Goal: Information Seeking & Learning: Learn about a topic

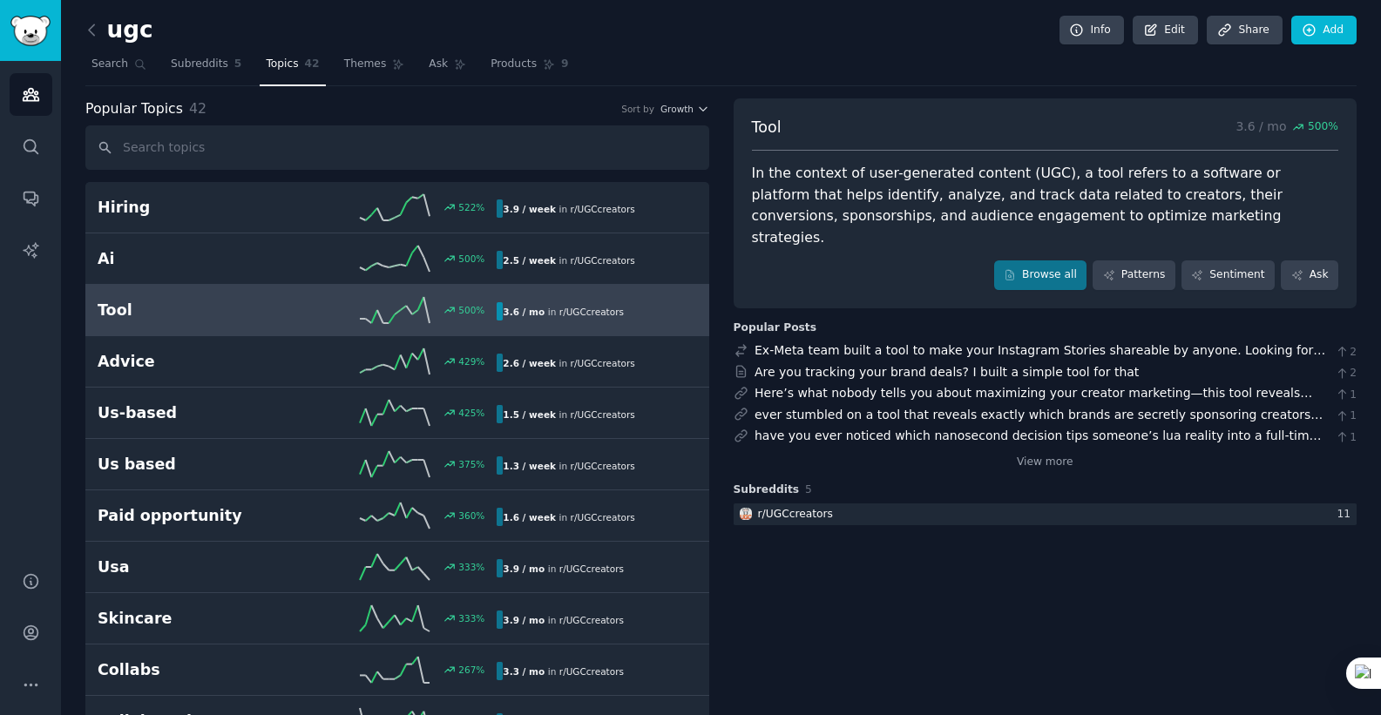
scroll to position [55, 0]
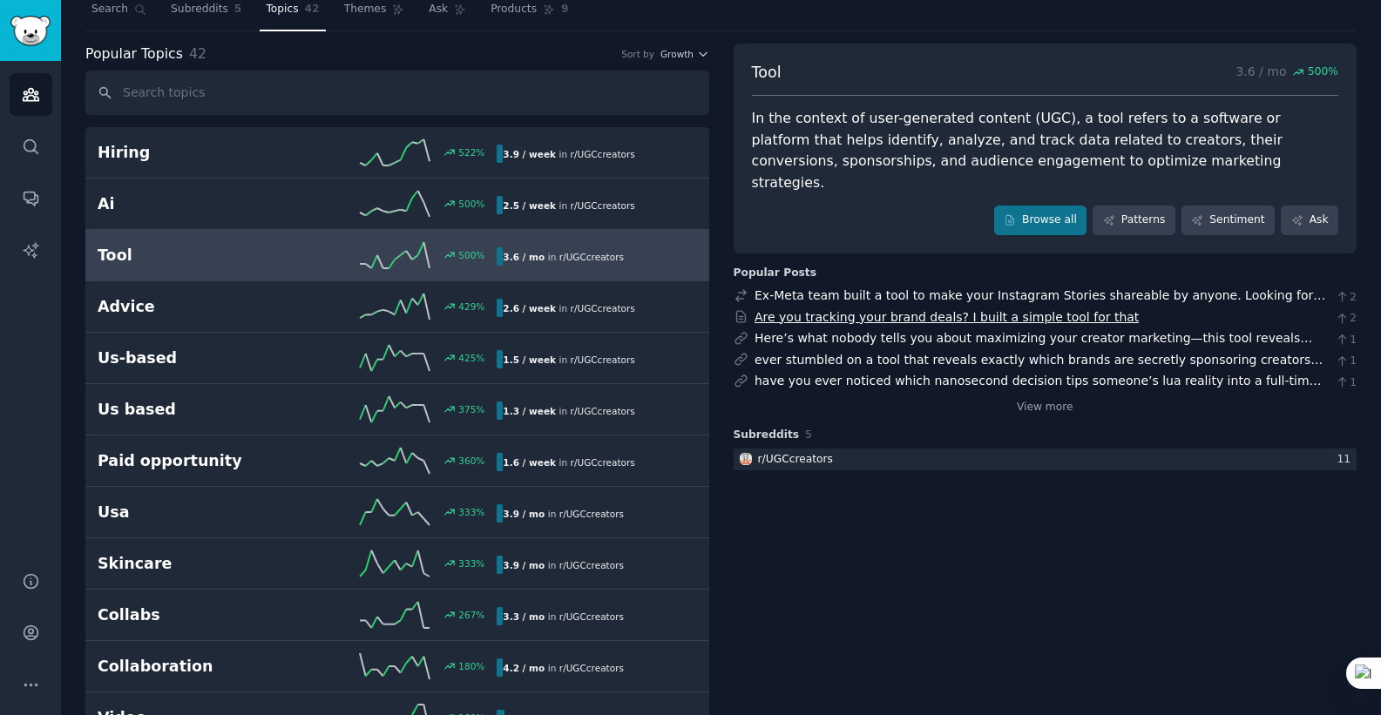
click at [925, 310] on link "Are you tracking your brand deals? I built a simple tool for that" at bounding box center [947, 317] width 384 height 14
click at [1099, 329] on div "Here’s what nobody tells you about maximizing your creator marketing—this tool …" at bounding box center [1042, 338] width 574 height 18
click at [1101, 331] on link "Here’s what nobody tells you about maximizing your creator marketing—this tool …" at bounding box center [1036, 356] width 562 height 51
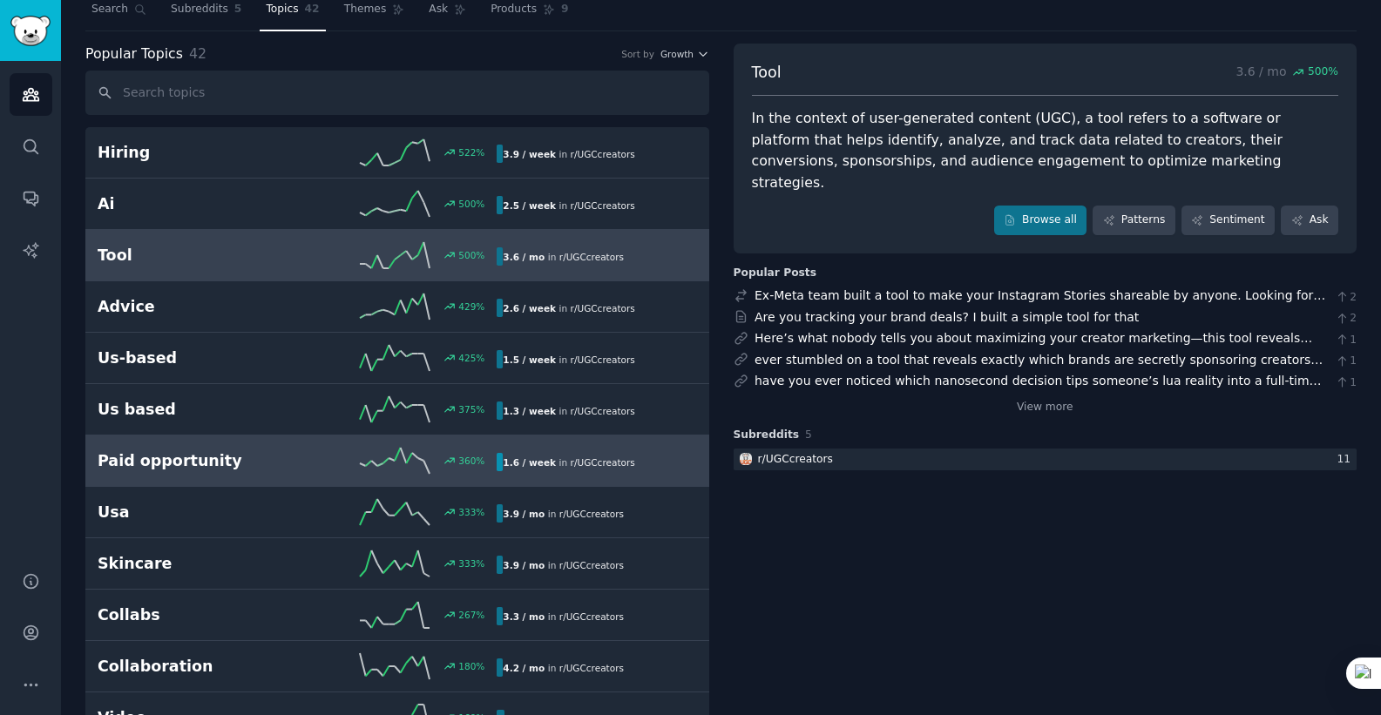
click at [244, 465] on h2 "Paid opportunity" at bounding box center [198, 461] width 200 height 22
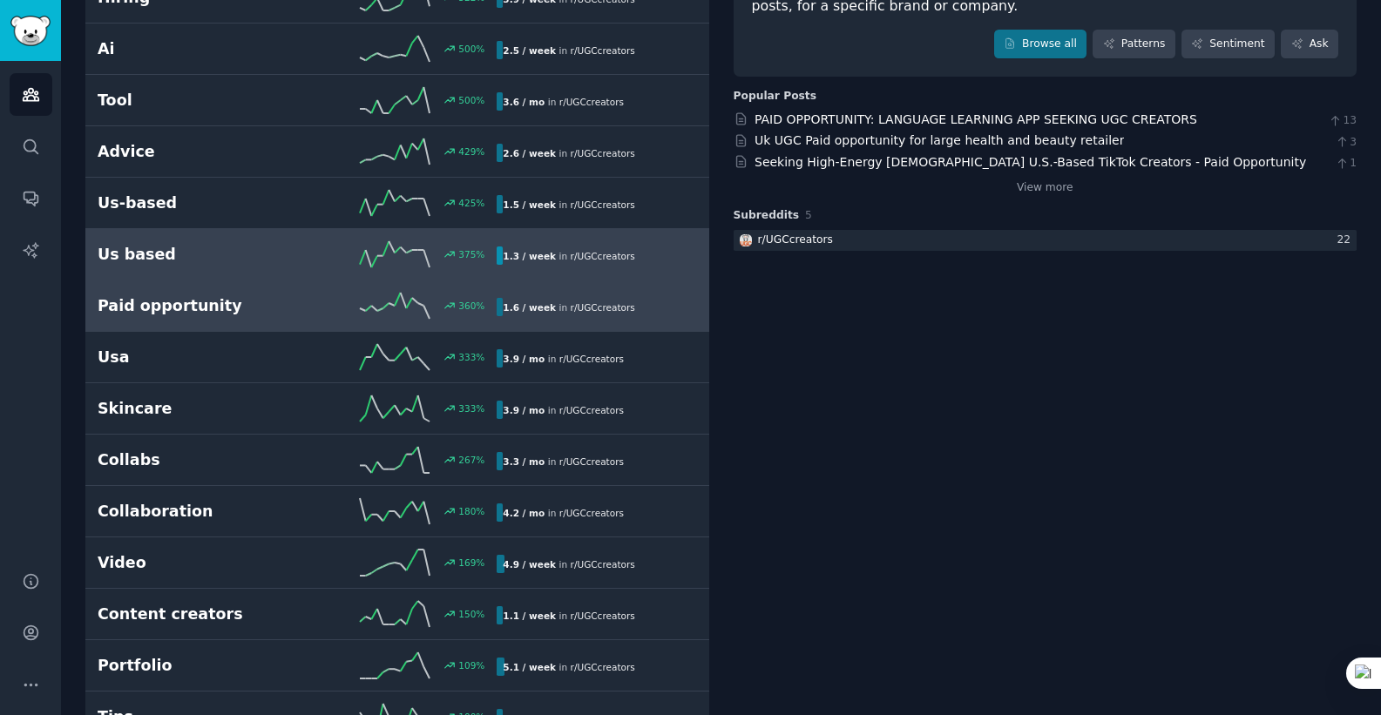
scroll to position [215, 0]
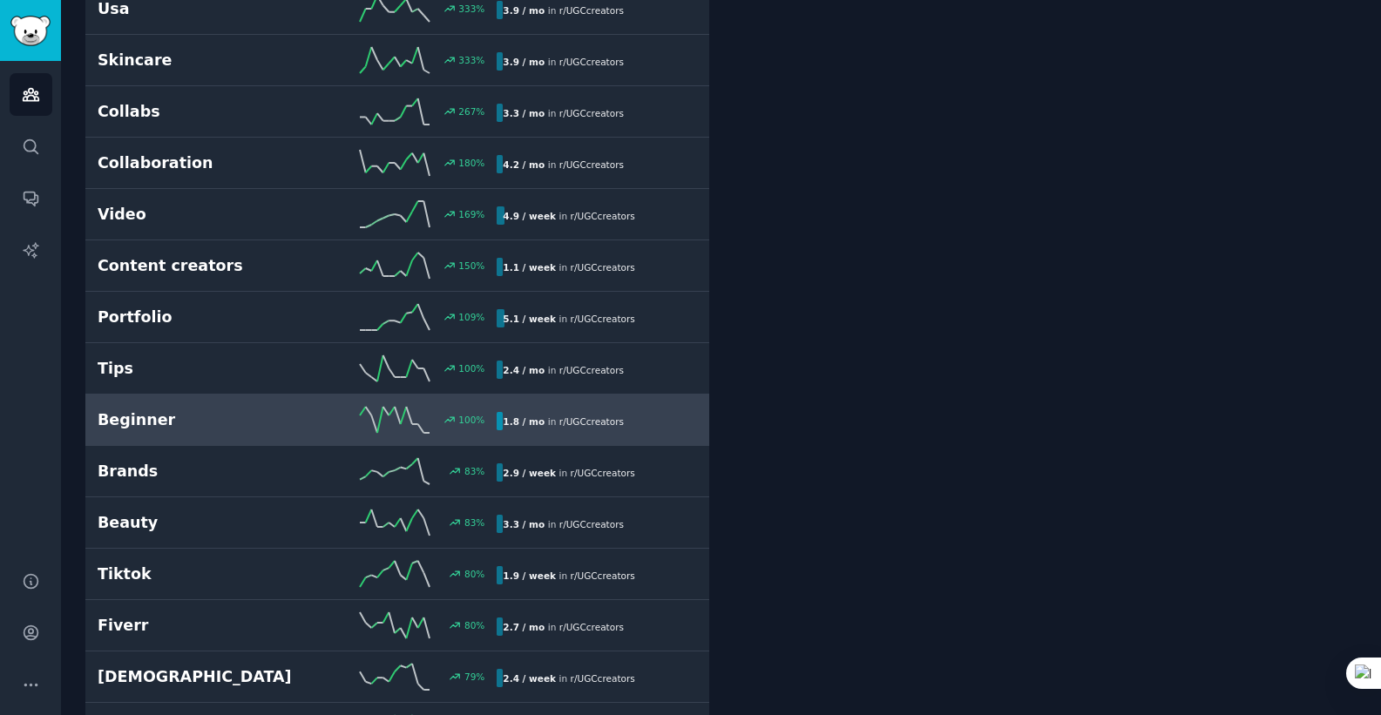
click at [439, 437] on link "Beginner 100 % 1.8 / mo in r/ UGCcreators" at bounding box center [397, 420] width 624 height 51
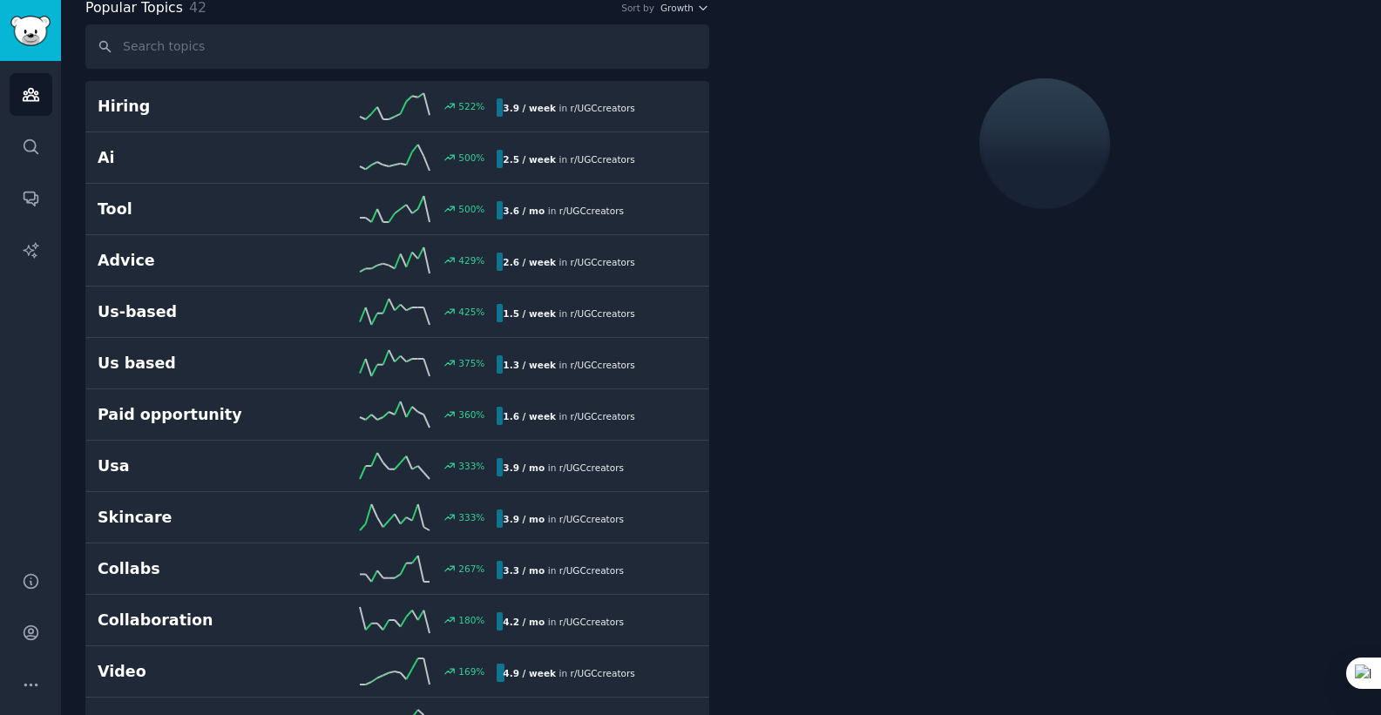
scroll to position [98, 0]
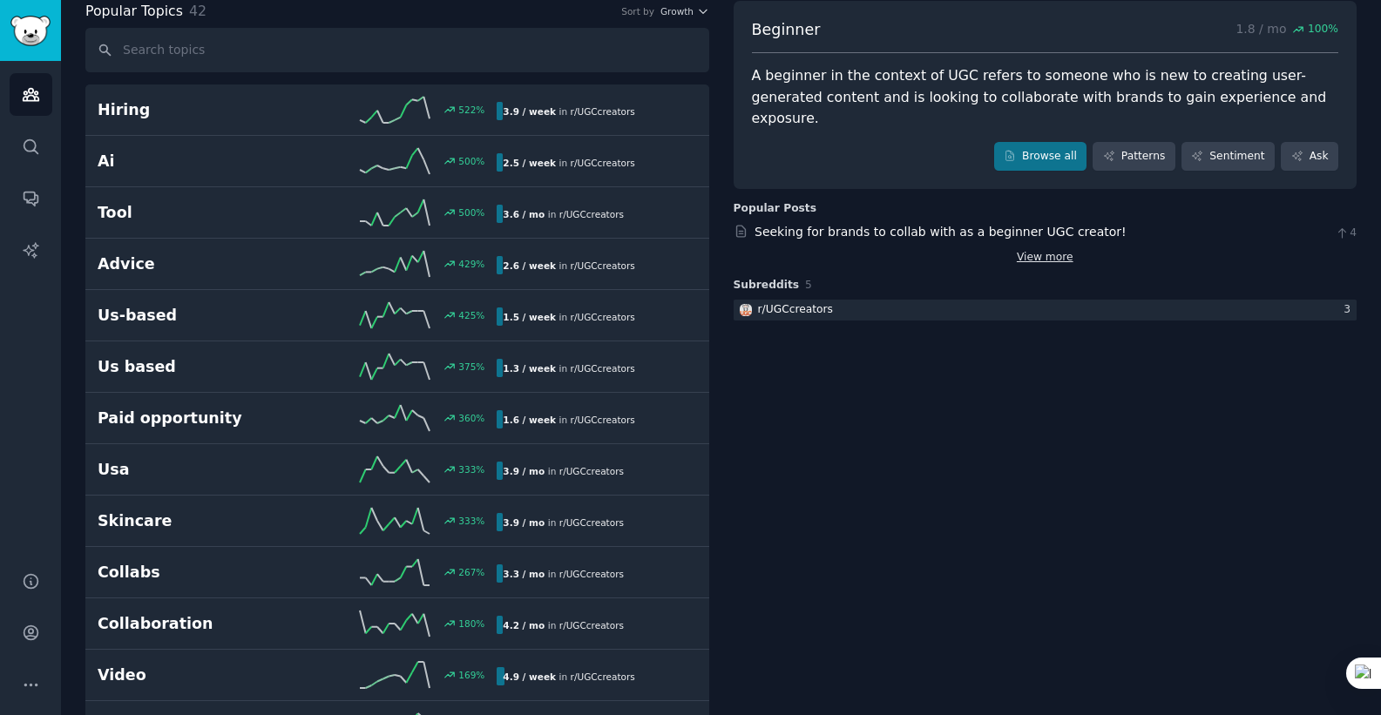
click at [1044, 250] on link "View more" at bounding box center [1045, 258] width 57 height 16
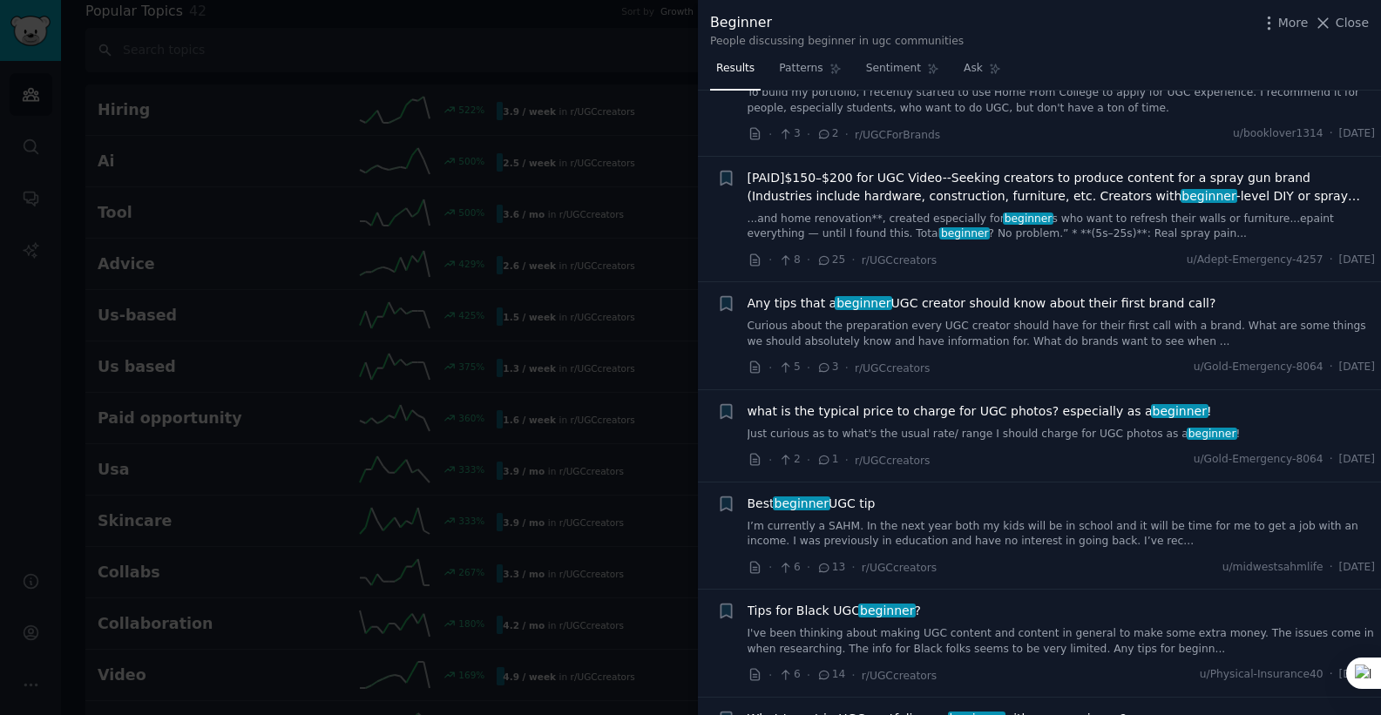
scroll to position [70, 0]
click at [1046, 431] on link "Just curious as to what's the usual rate/ range I should charge for UGC photos …" at bounding box center [1062, 434] width 628 height 16
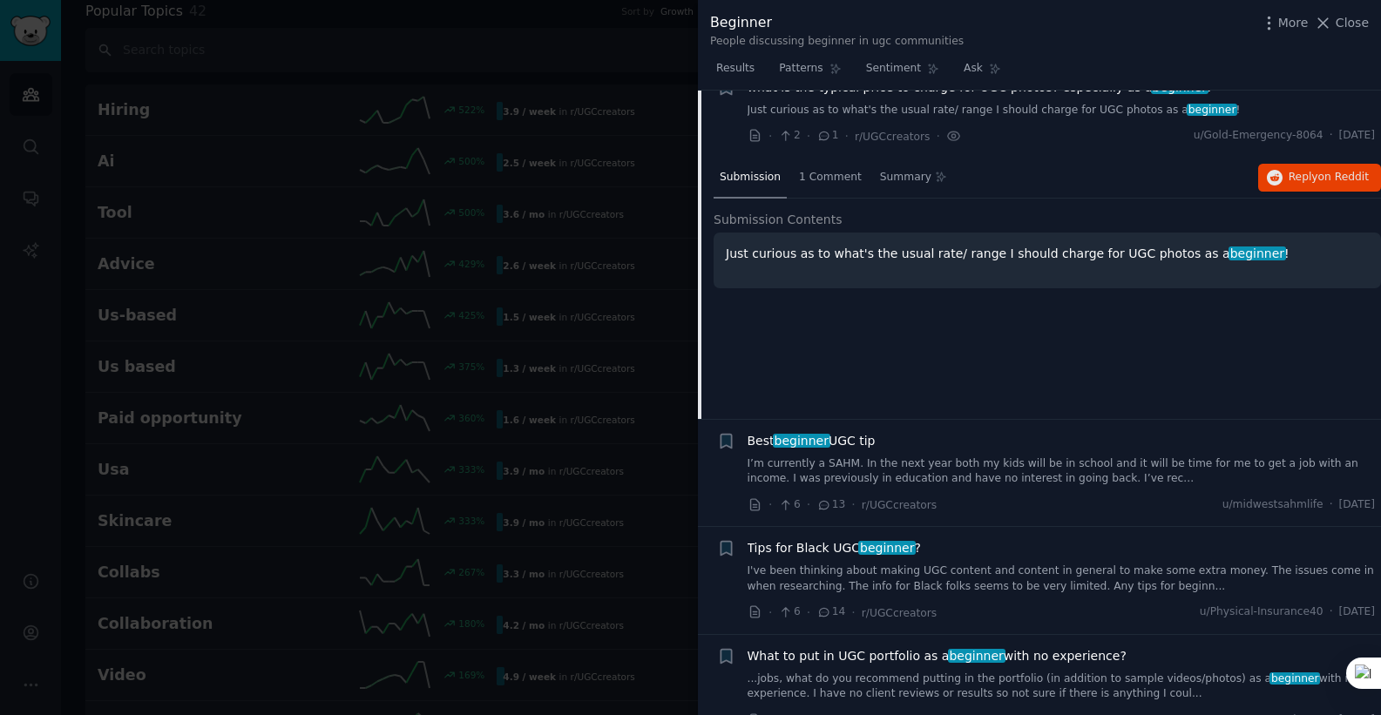
scroll to position [395, 0]
click at [836, 172] on span "1 Comment" at bounding box center [830, 176] width 63 height 16
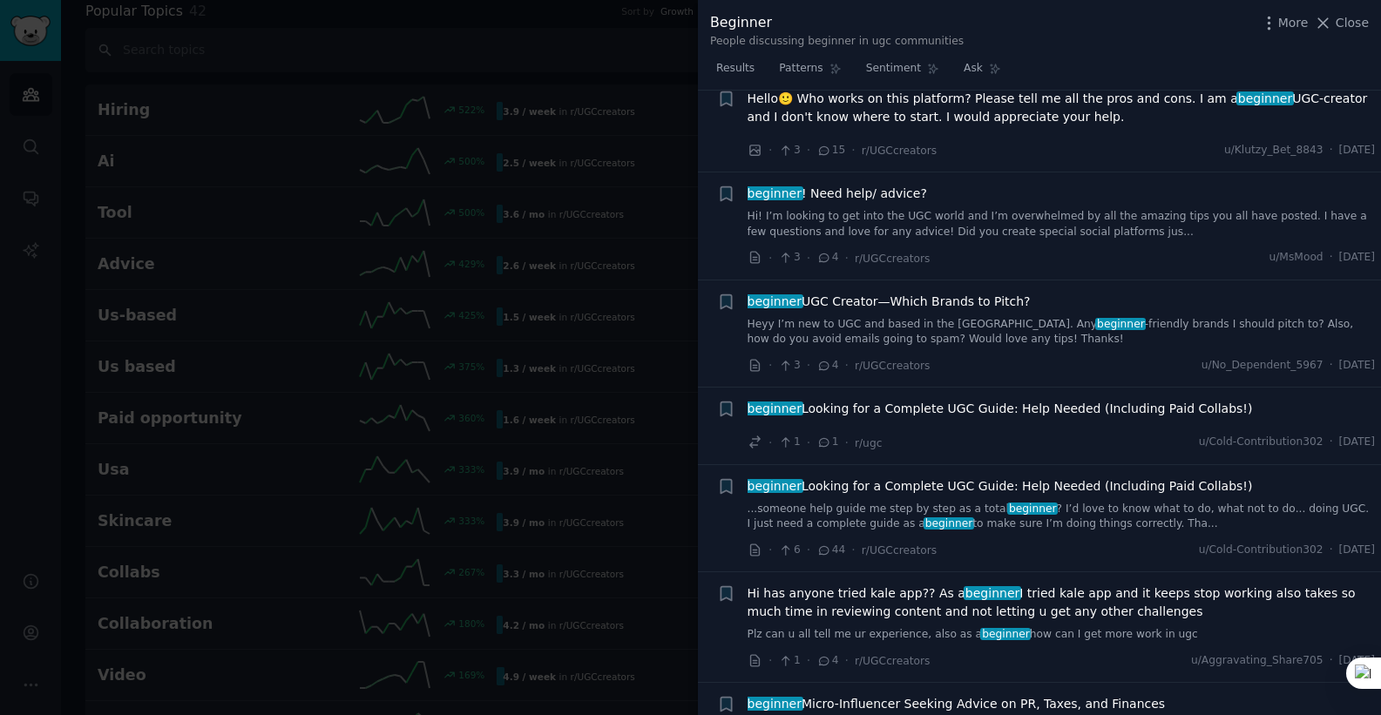
scroll to position [1388, 0]
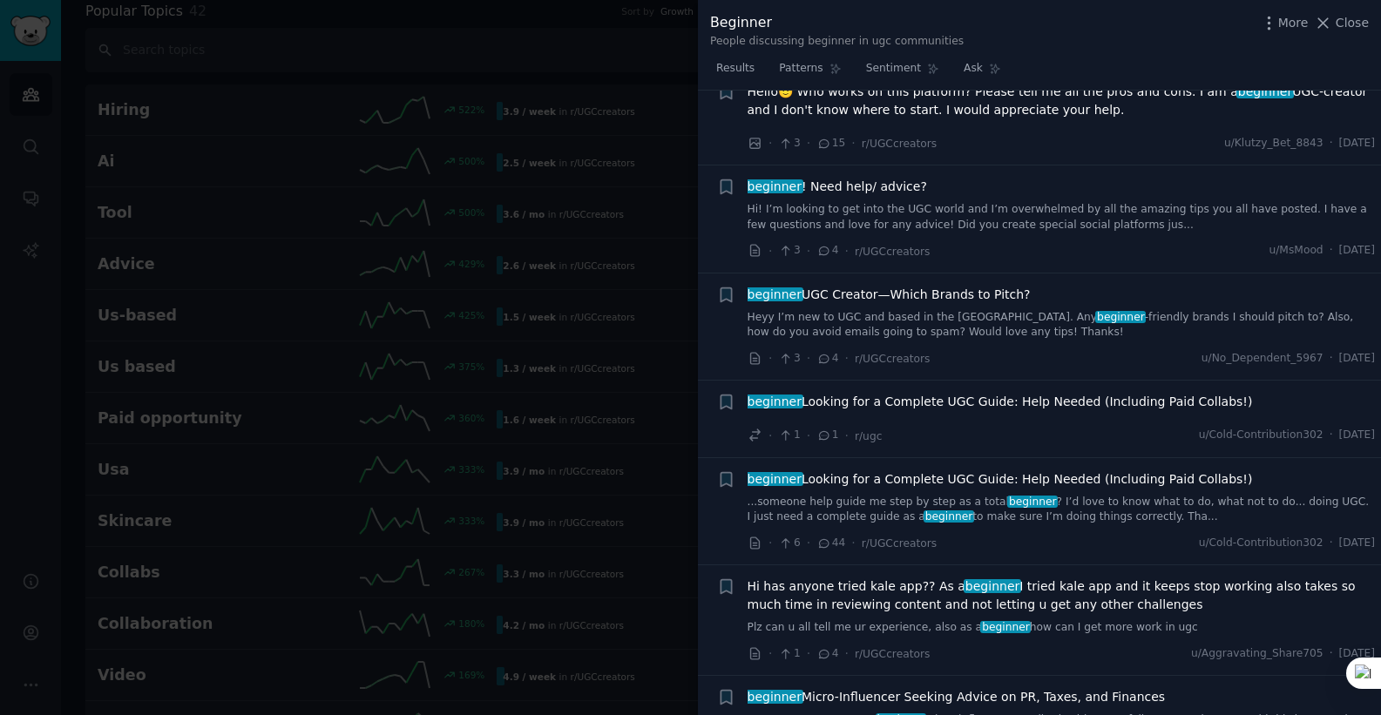
click at [1026, 224] on link "Hi! I’m looking to get into the UGC world and I’m overwhelmed by all the amazin…" at bounding box center [1062, 217] width 628 height 30
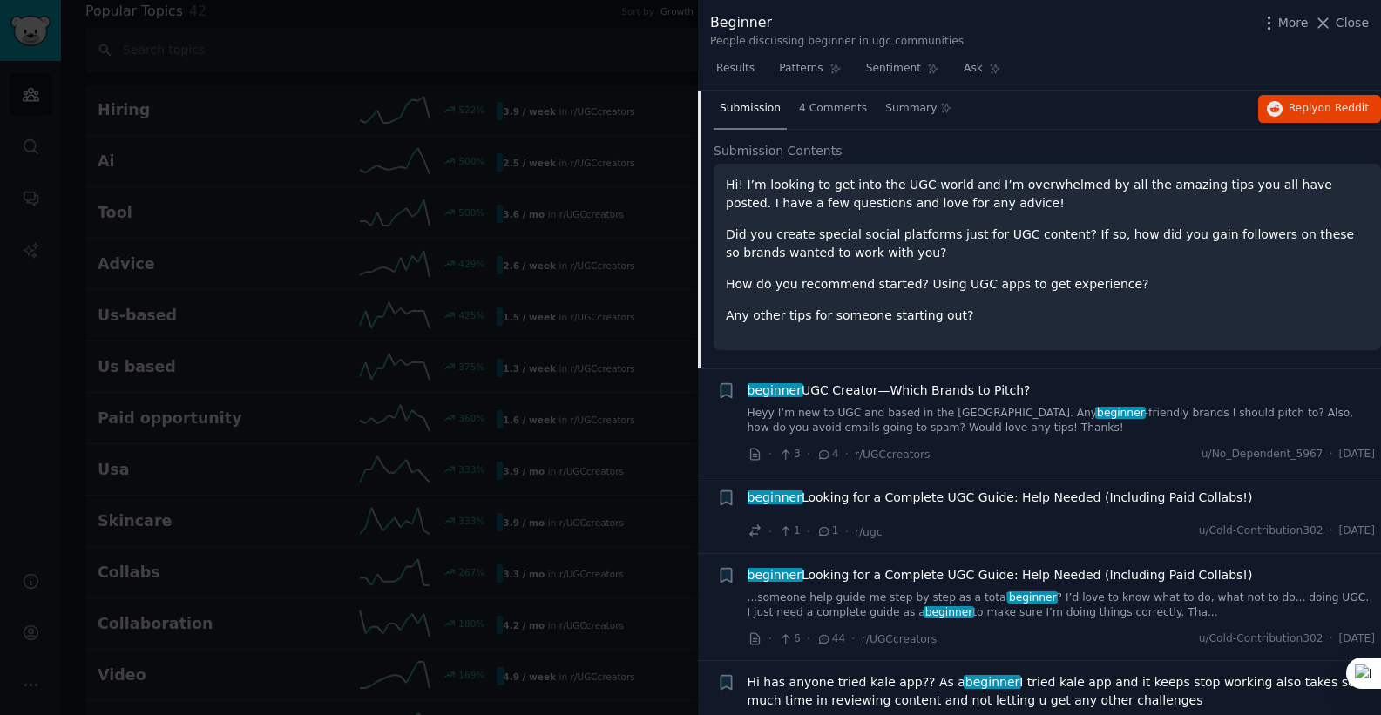
scroll to position [1308, 0]
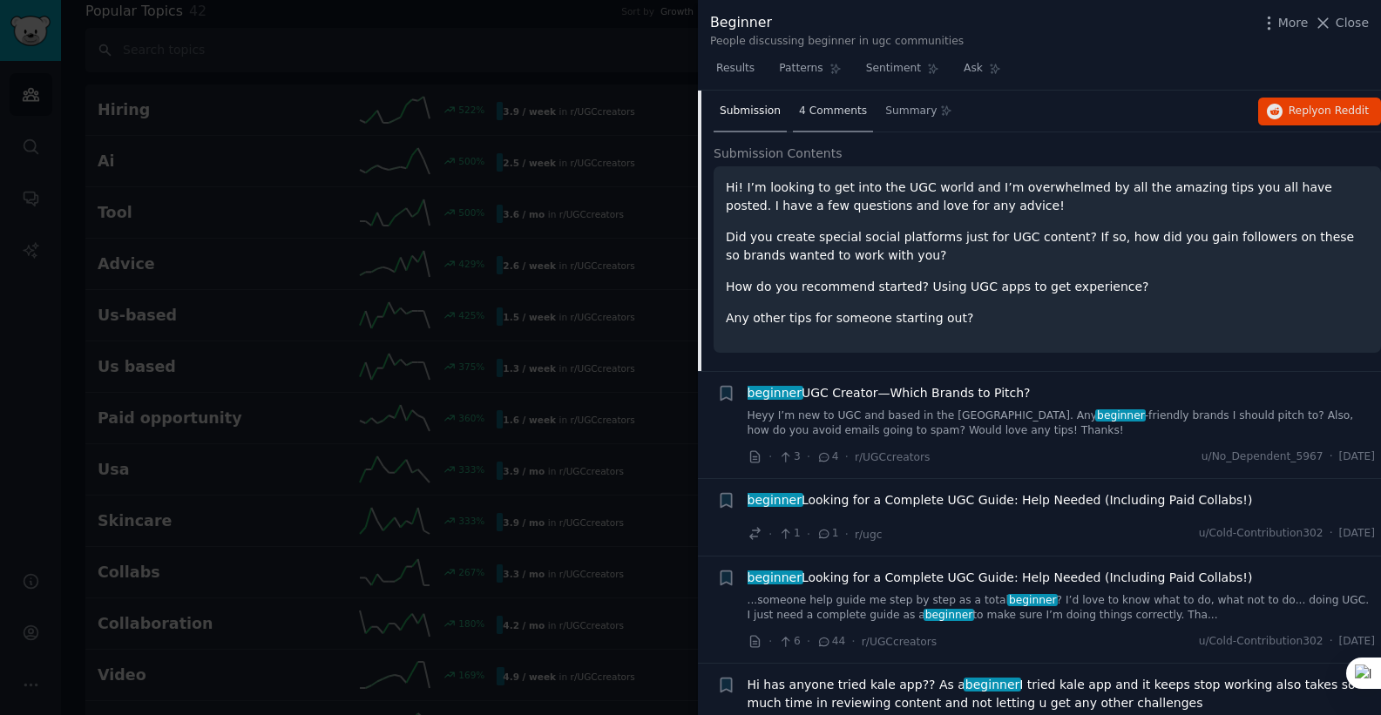
click at [848, 115] on span "4 Comments" at bounding box center [833, 112] width 68 height 16
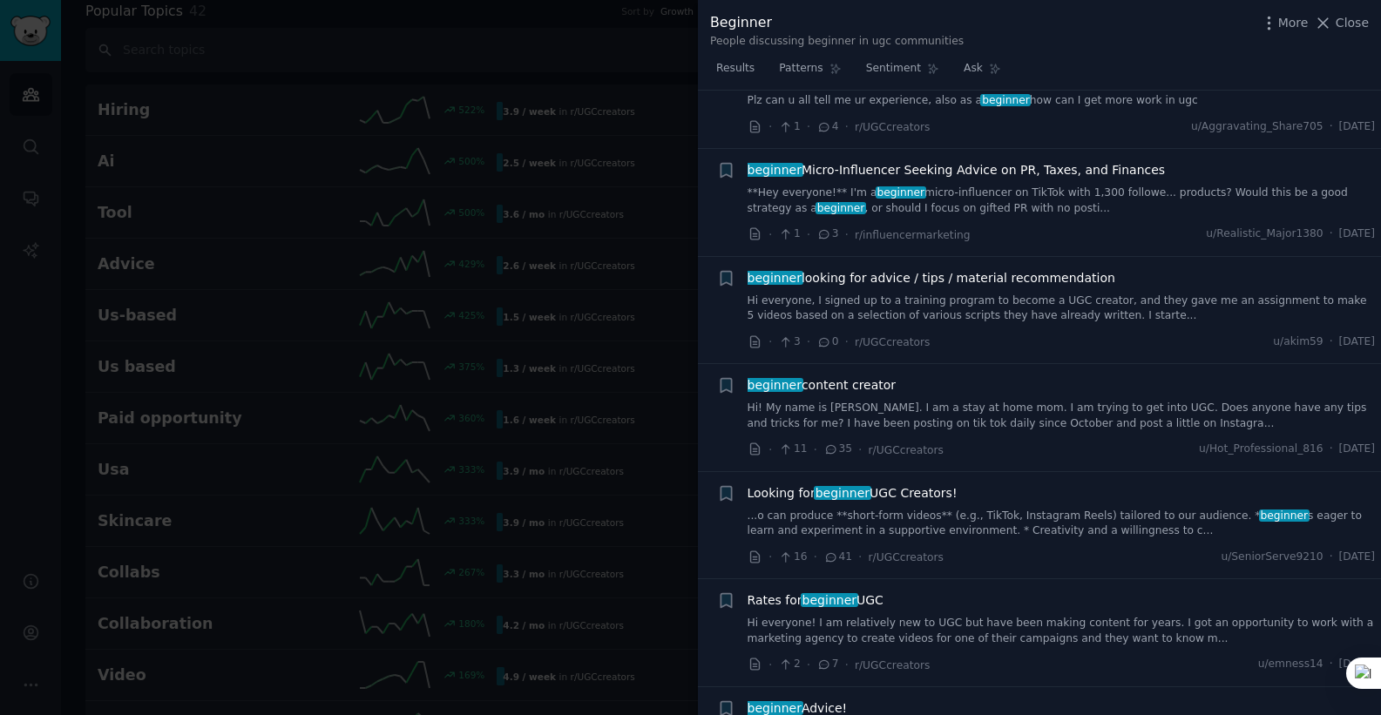
scroll to position [2004, 0]
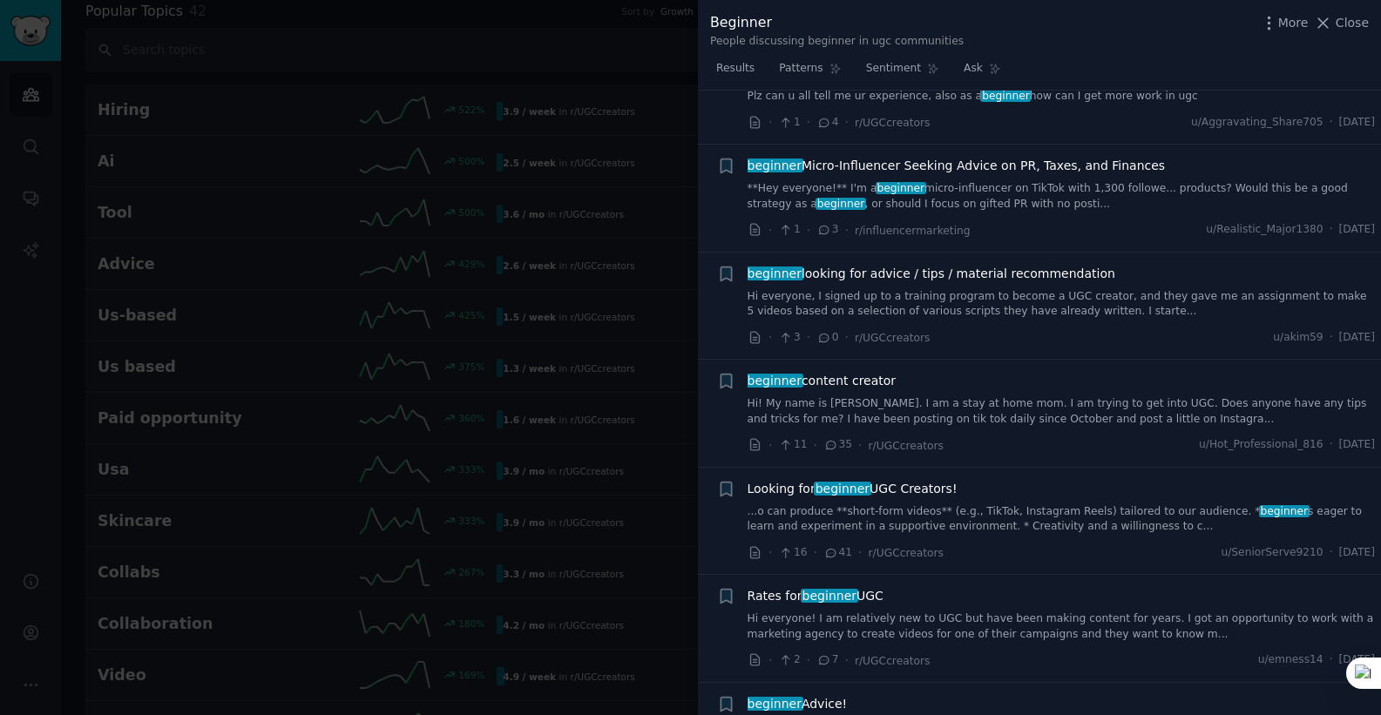
click at [925, 200] on link "**Hey everyone!** I'm a beginner micro-influencer on TikTok with 1,300 followe.…" at bounding box center [1062, 196] width 628 height 30
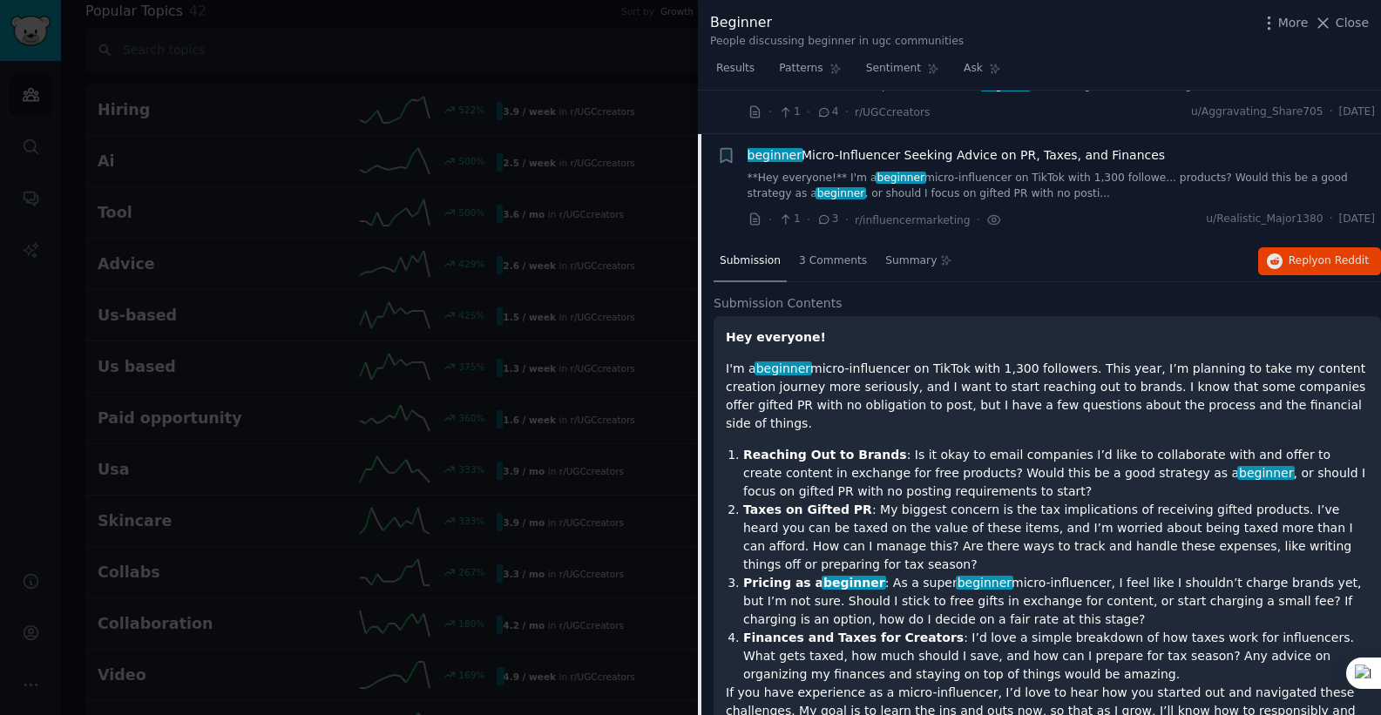
scroll to position [1584, 0]
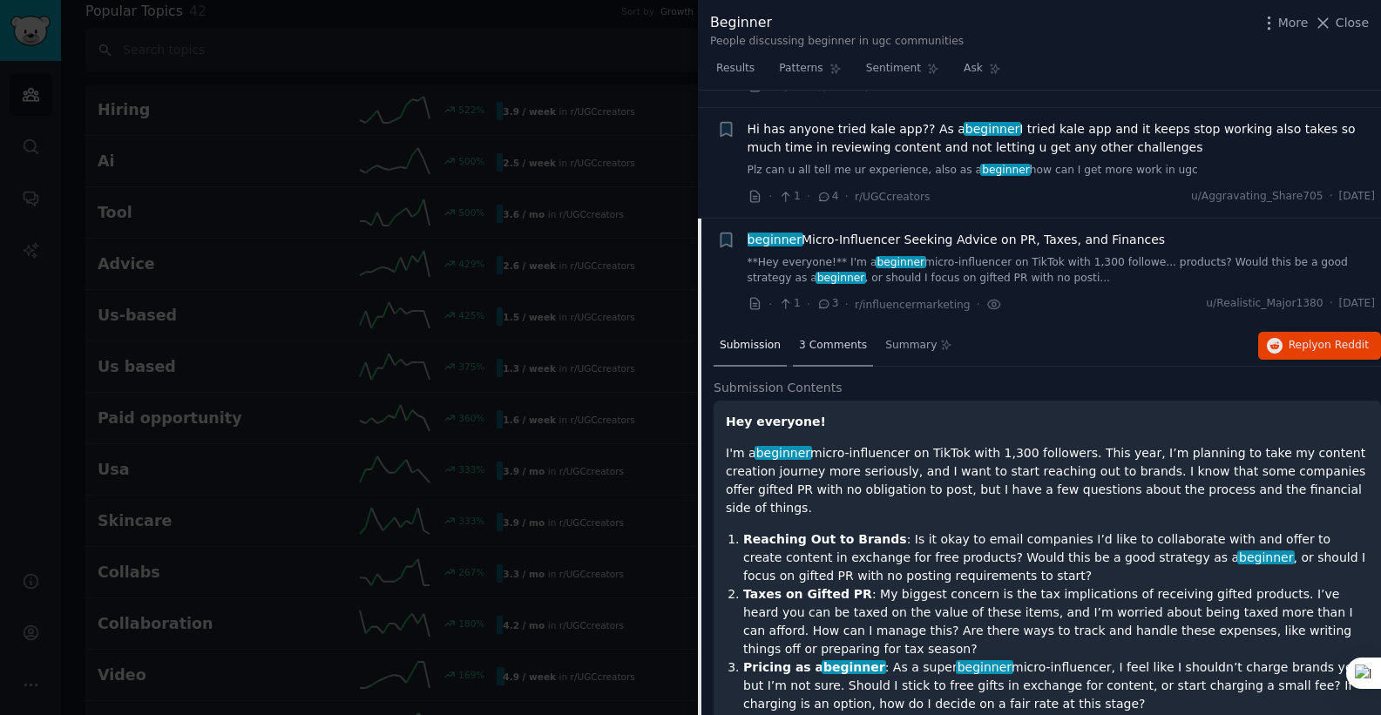
click at [823, 338] on span "3 Comments" at bounding box center [833, 346] width 68 height 16
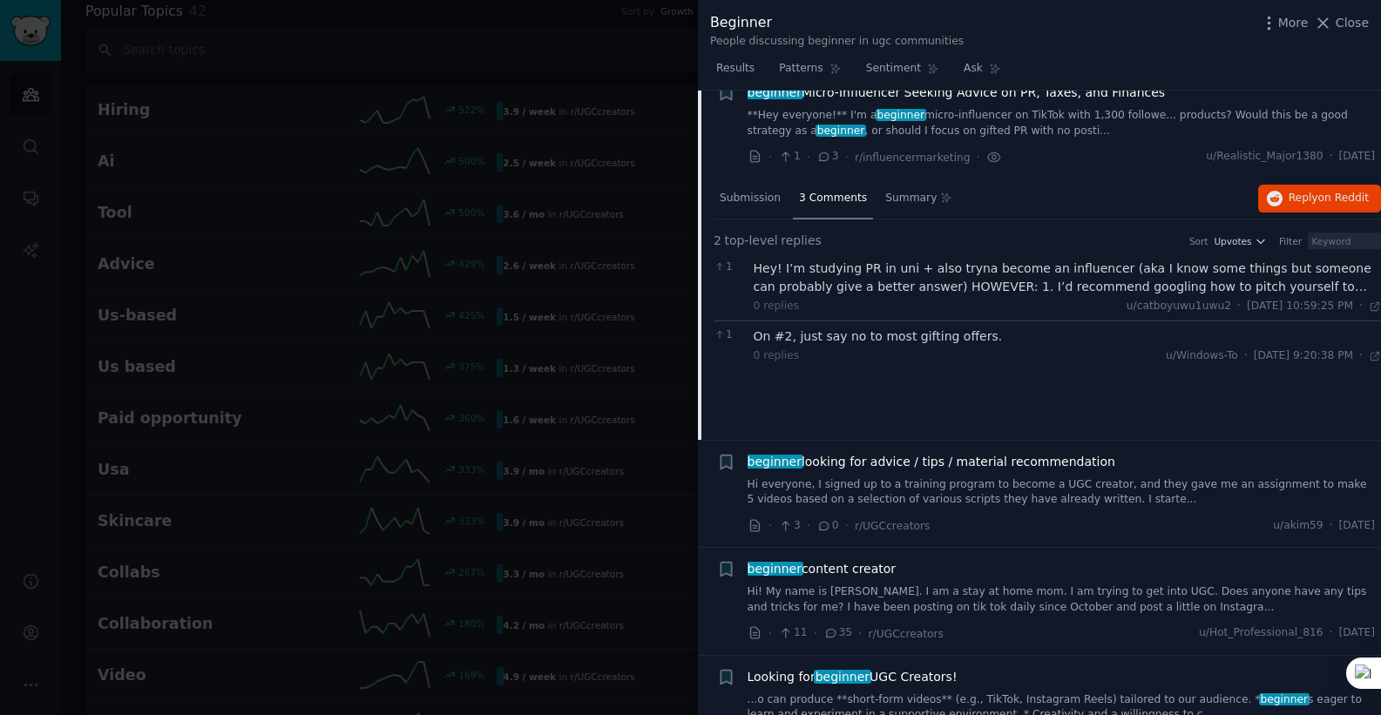
scroll to position [1730, 0]
click at [891, 338] on div "On #2, just say no to most gifting offers." at bounding box center [1068, 338] width 628 height 18
click at [888, 355] on div "0 replies u/Windows-To · [DATE] 9:20:38 PM Mon 1/6/2025 ·" at bounding box center [1068, 358] width 628 height 16
click at [927, 204] on span "Summary" at bounding box center [910, 201] width 51 height 16
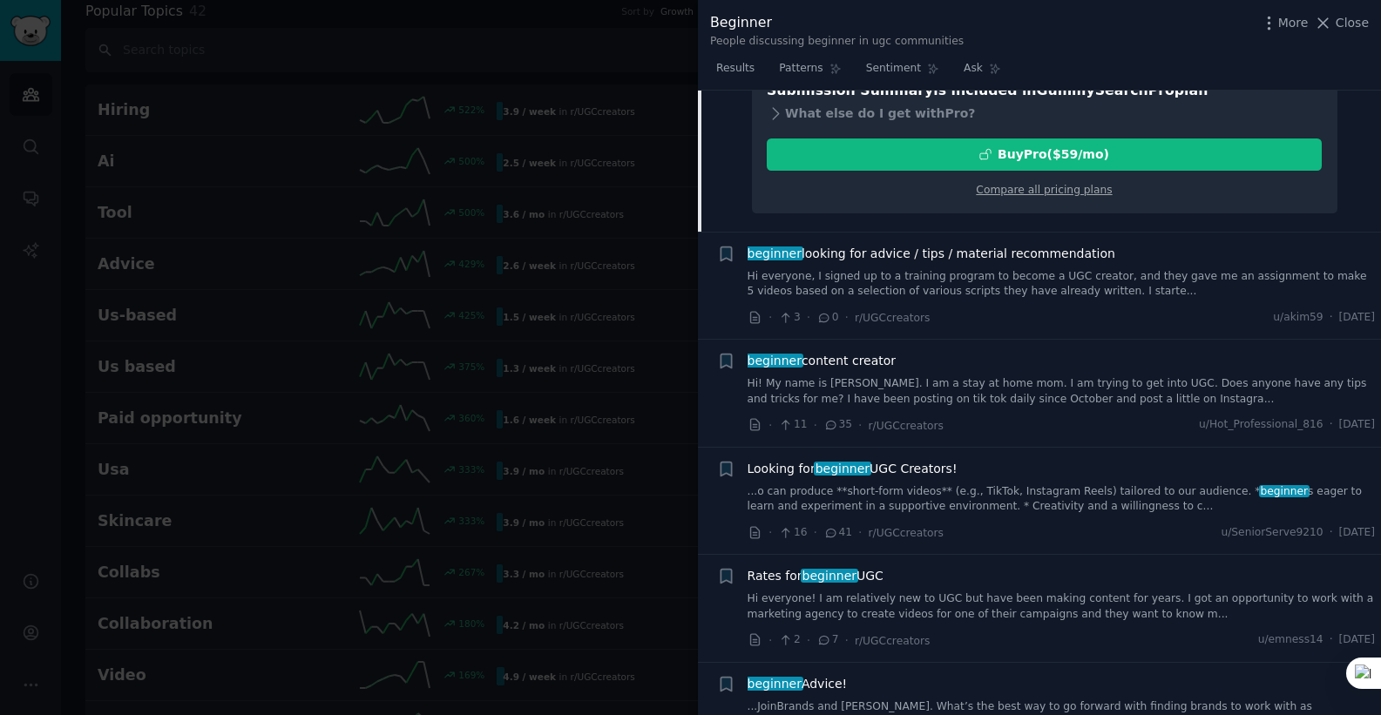
scroll to position [2016, 0]
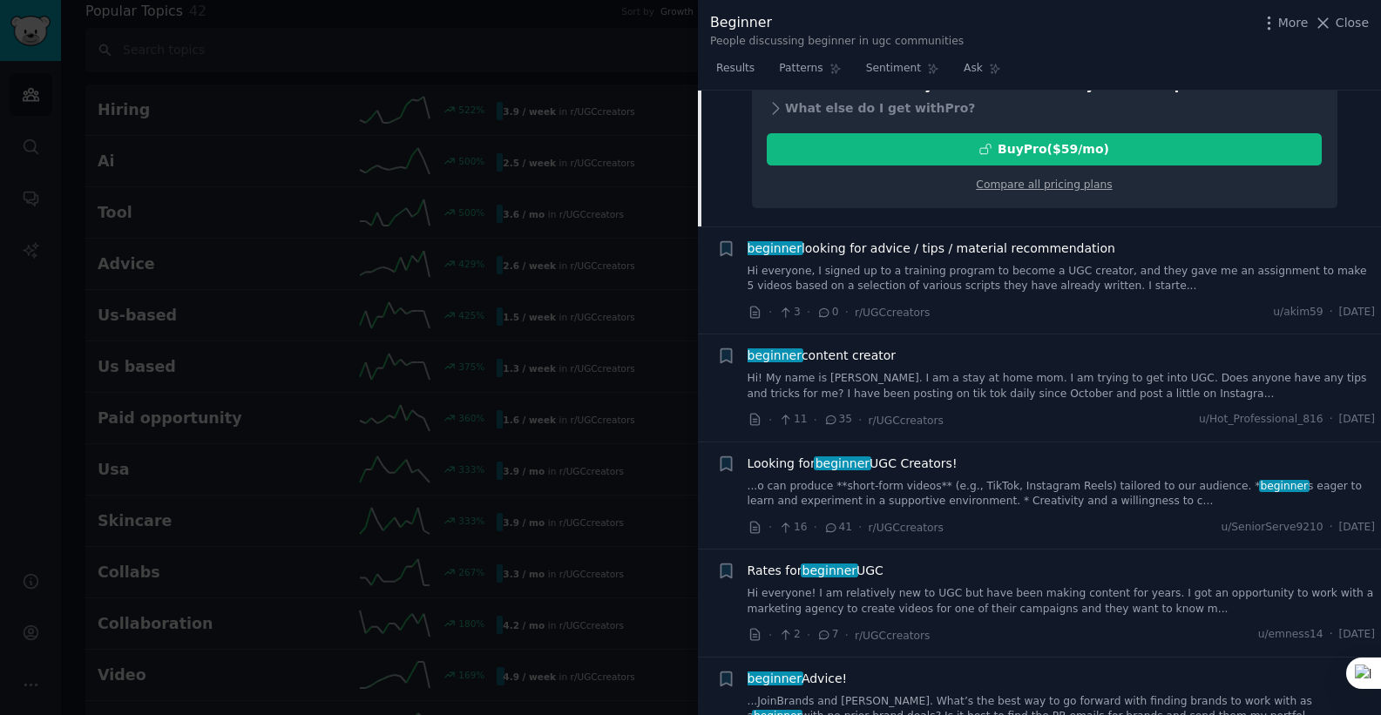
click at [878, 469] on span "Looking for beginner UGC Creators!" at bounding box center [853, 464] width 210 height 18
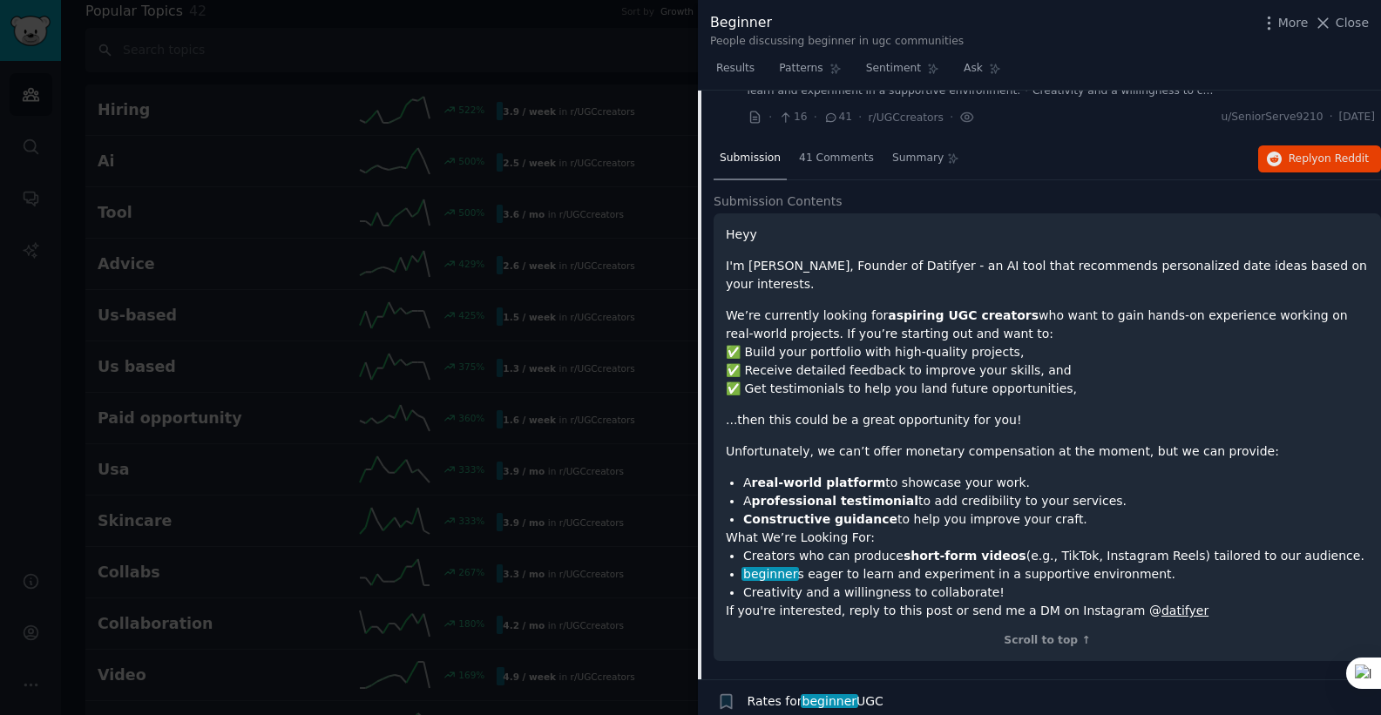
scroll to position [2049, 0]
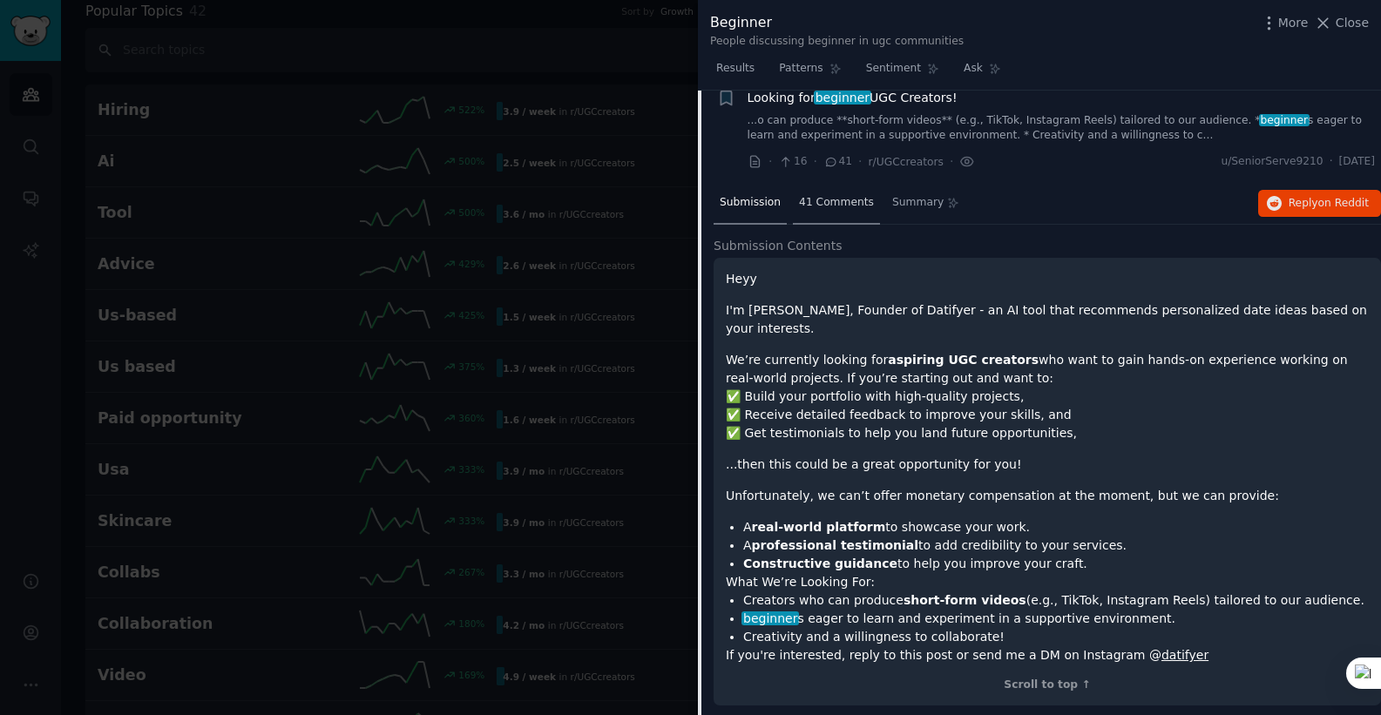
click at [839, 209] on span "41 Comments" at bounding box center [836, 203] width 75 height 16
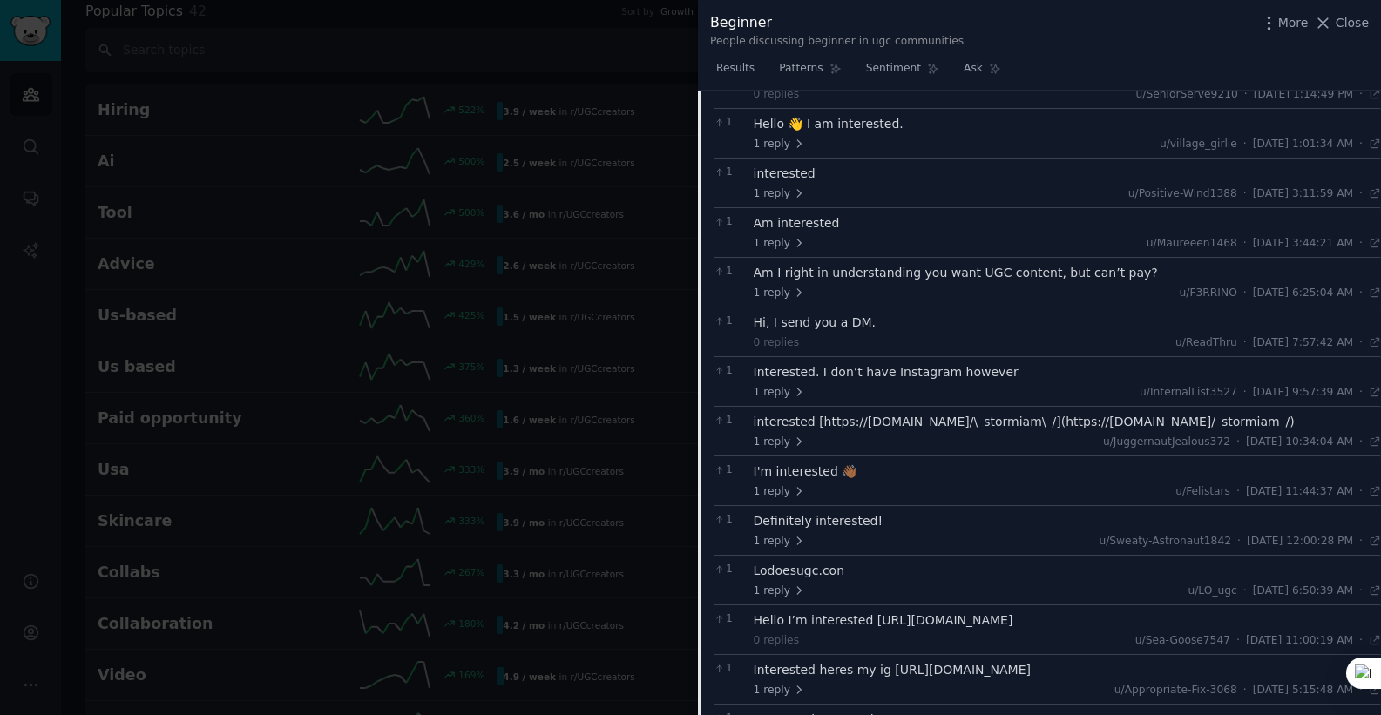
scroll to position [2467, 0]
click at [803, 275] on div "Am I right in understanding you want UGC content, but can’t pay?" at bounding box center [1068, 271] width 628 height 18
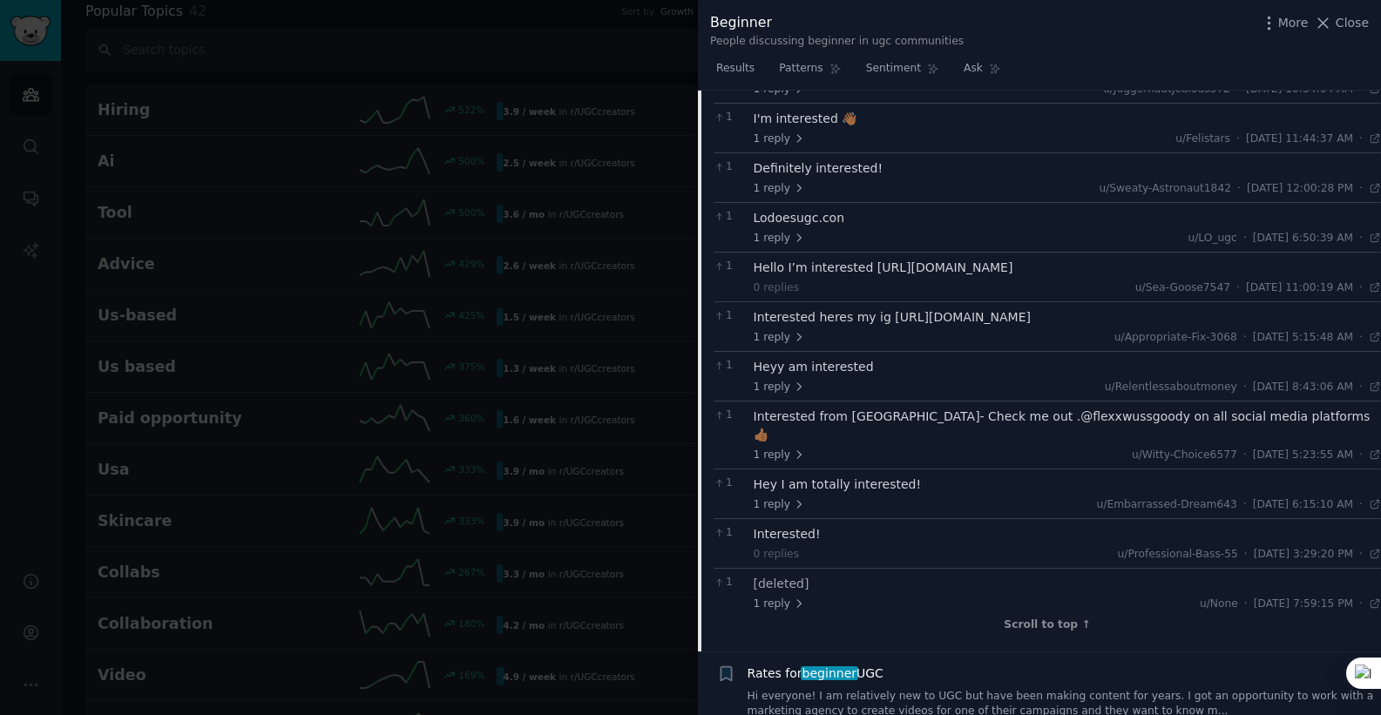
scroll to position [2920, 0]
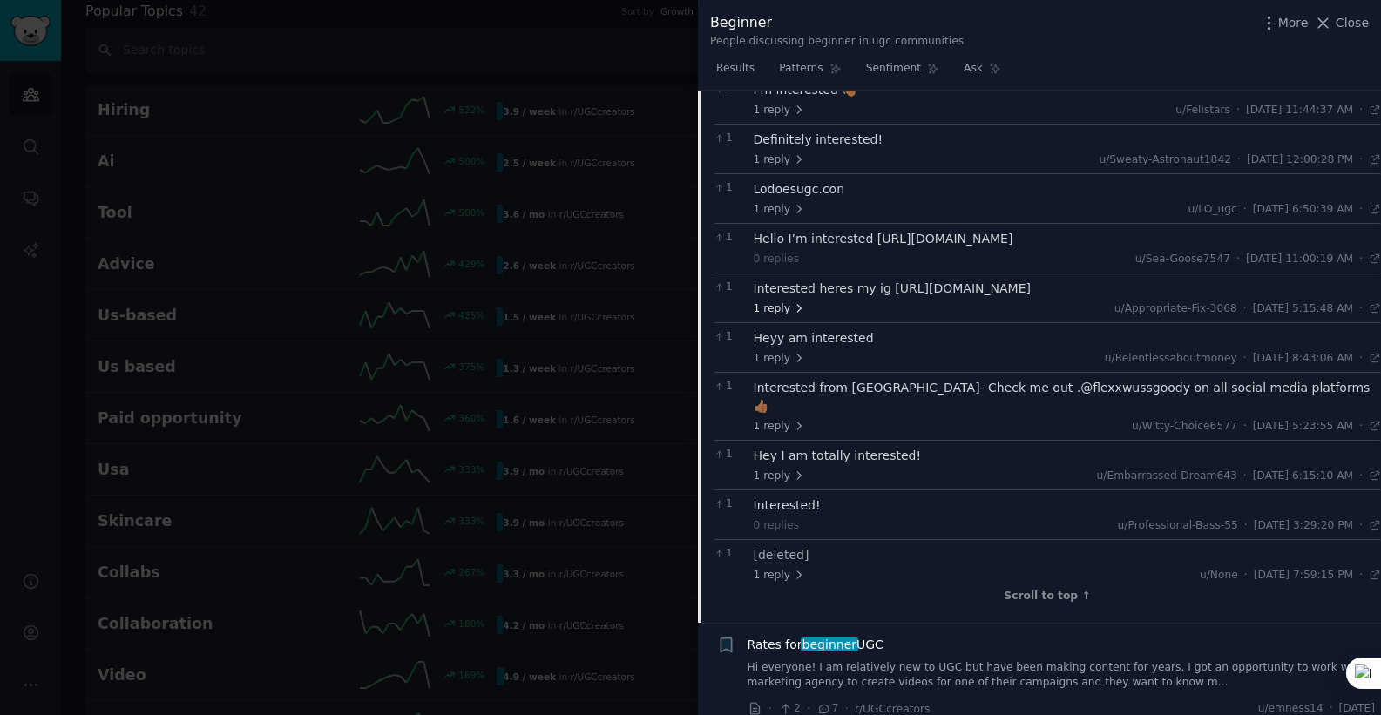
click at [766, 305] on span "1 reply" at bounding box center [780, 309] width 52 height 16
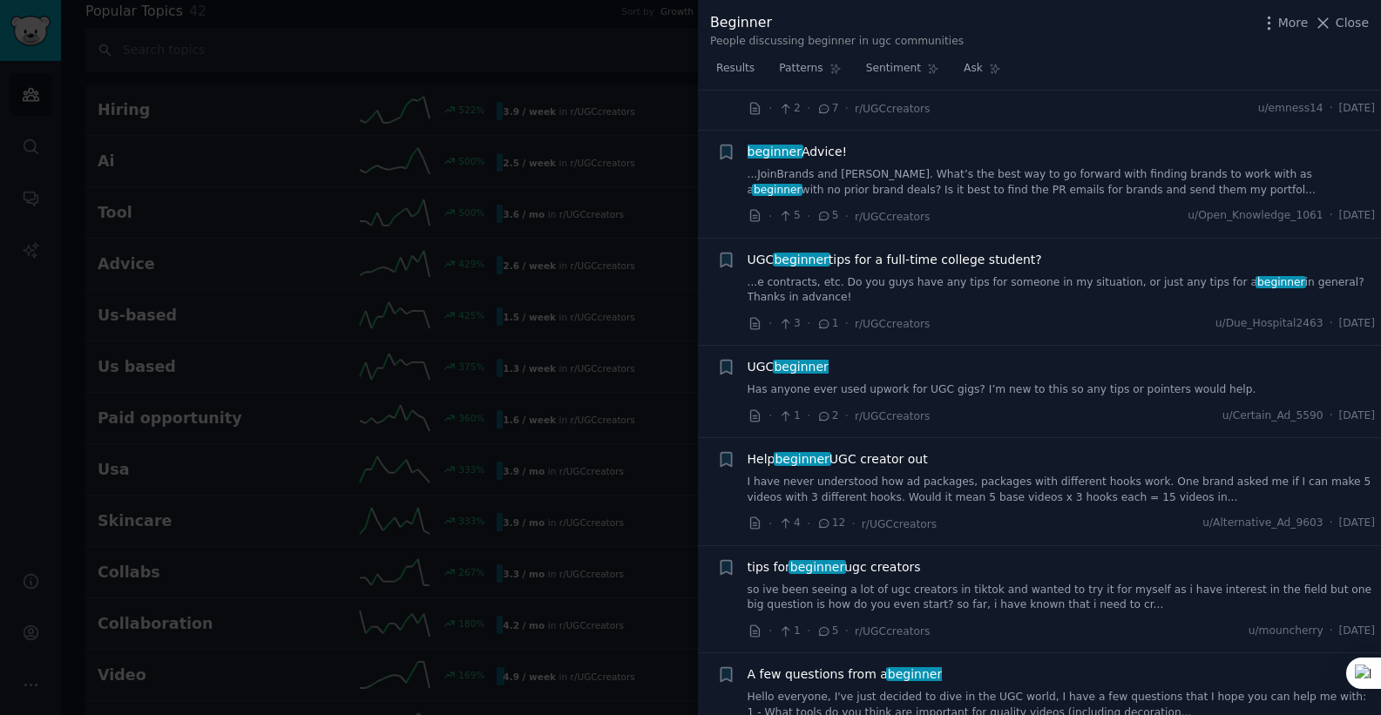
scroll to position [2442, 0]
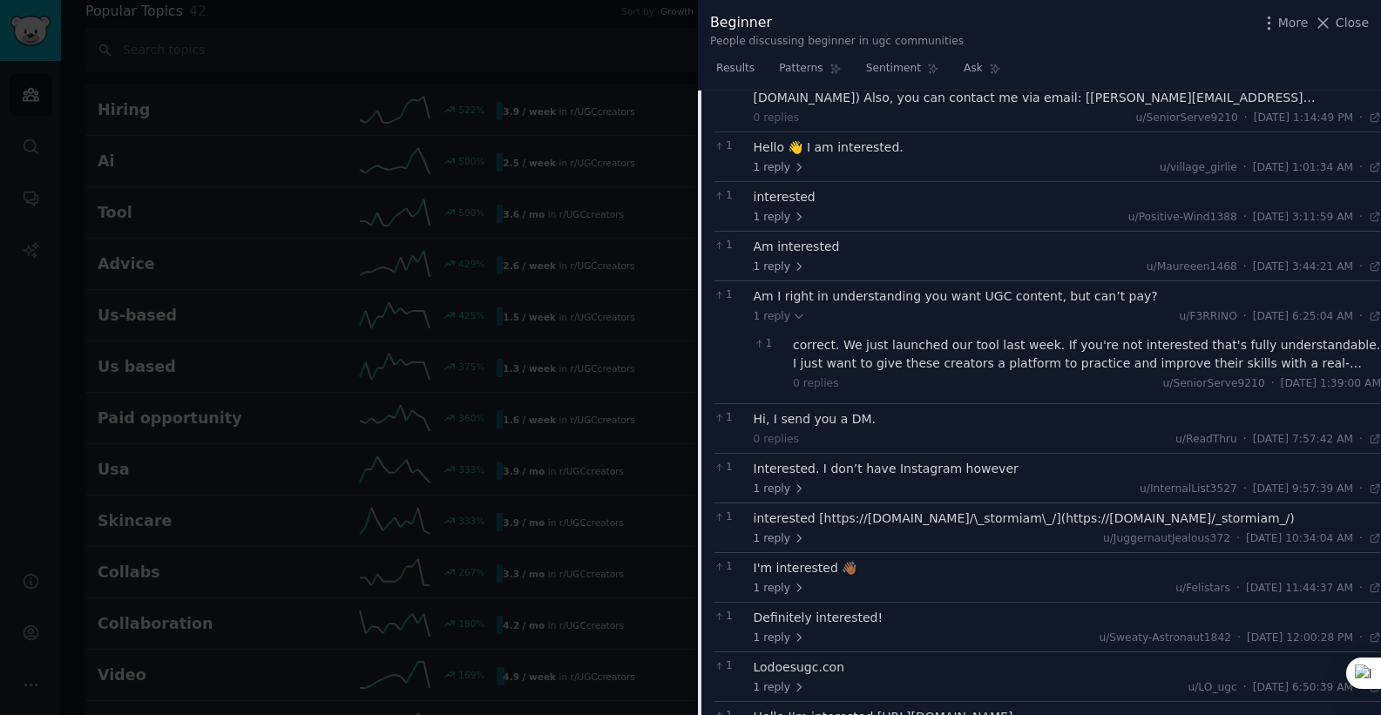
click at [328, 376] on div at bounding box center [690, 357] width 1381 height 715
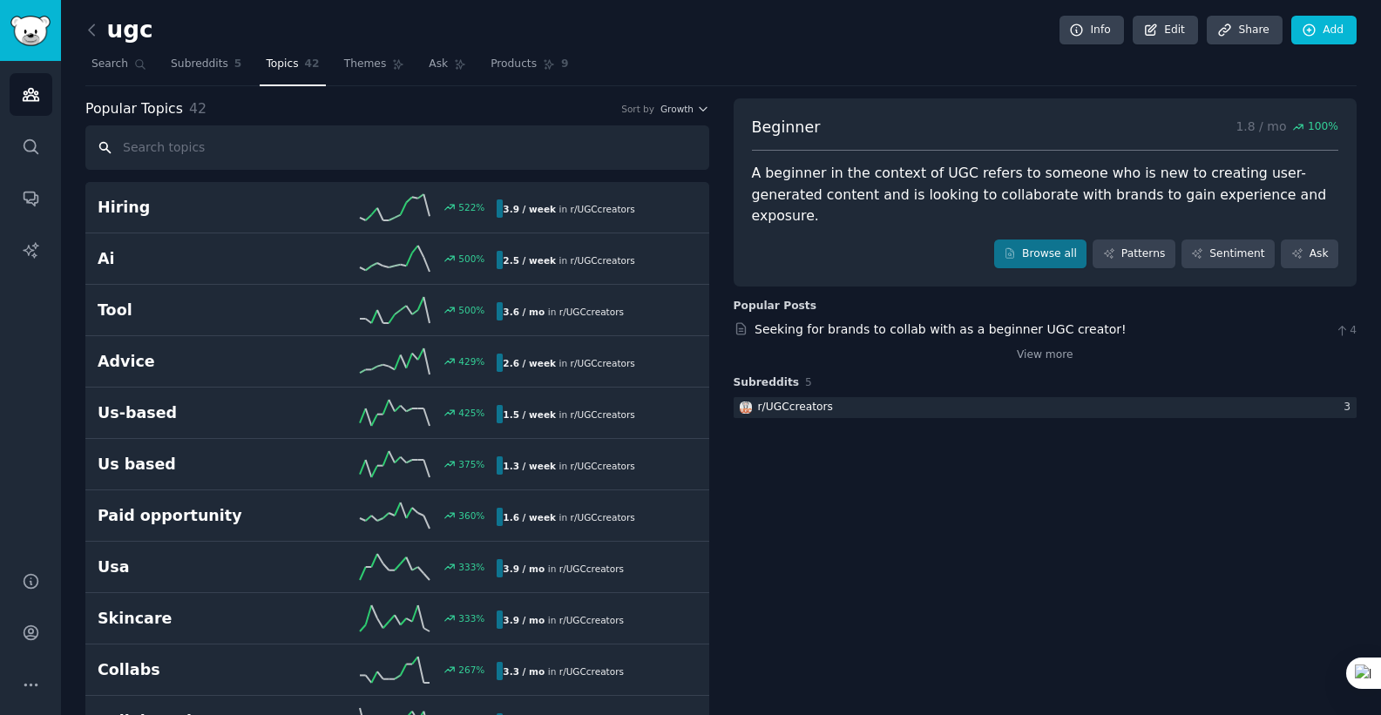
click at [247, 139] on input "text" at bounding box center [397, 147] width 624 height 44
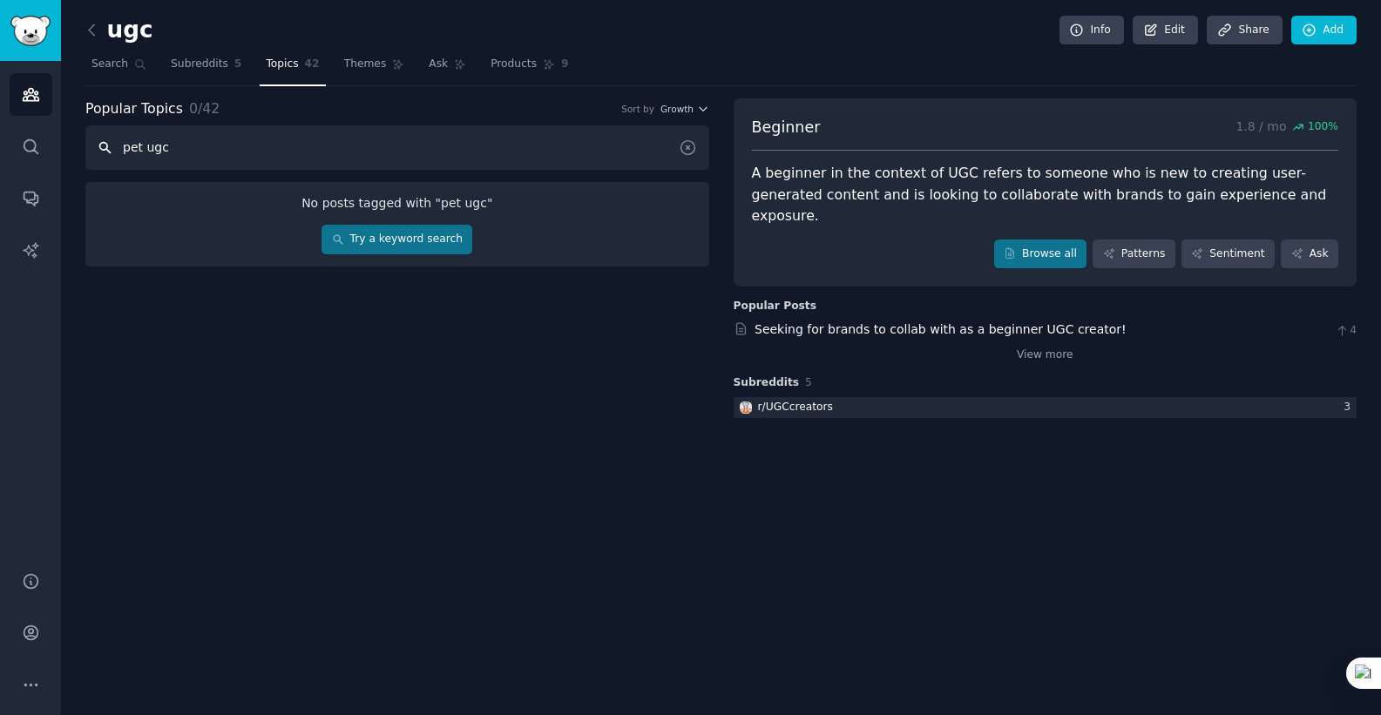
type input "pet ugc"
click at [234, 67] on span "5" at bounding box center [238, 65] width 8 height 16
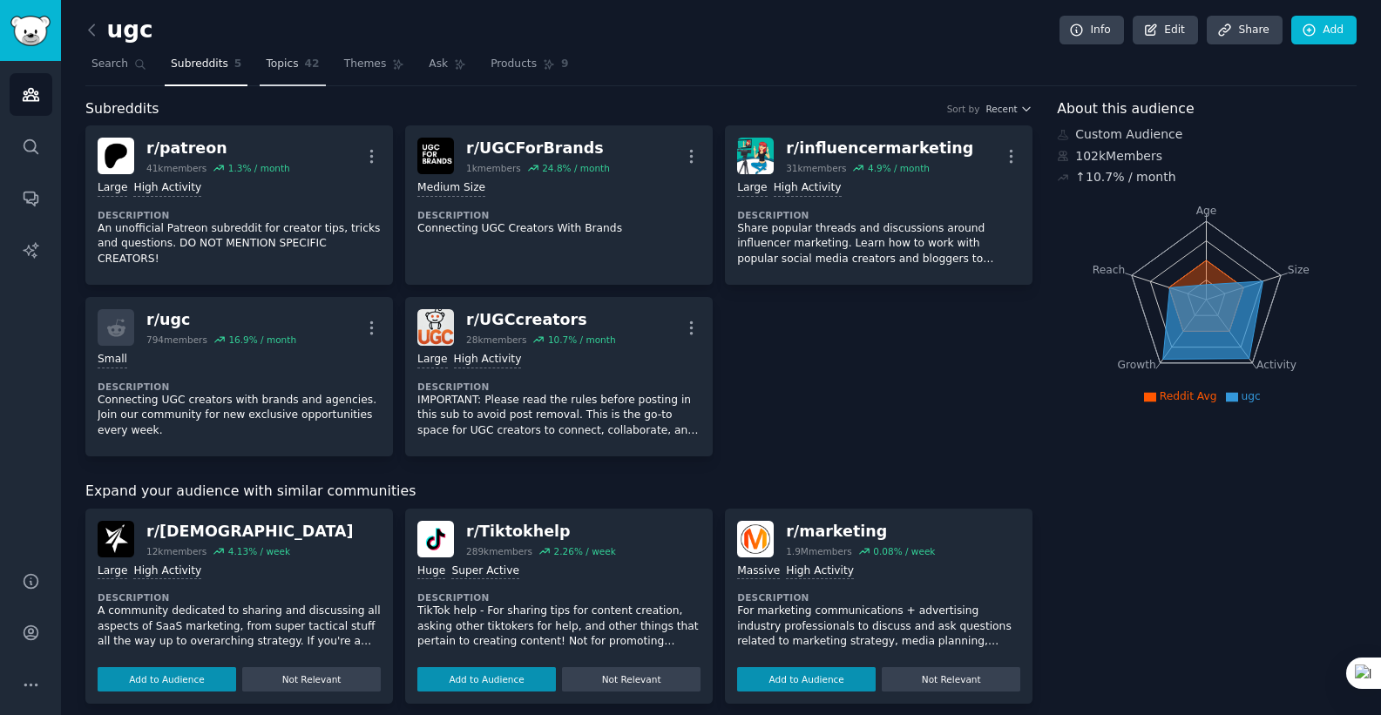
click at [282, 64] on span "Topics" at bounding box center [282, 65] width 32 height 16
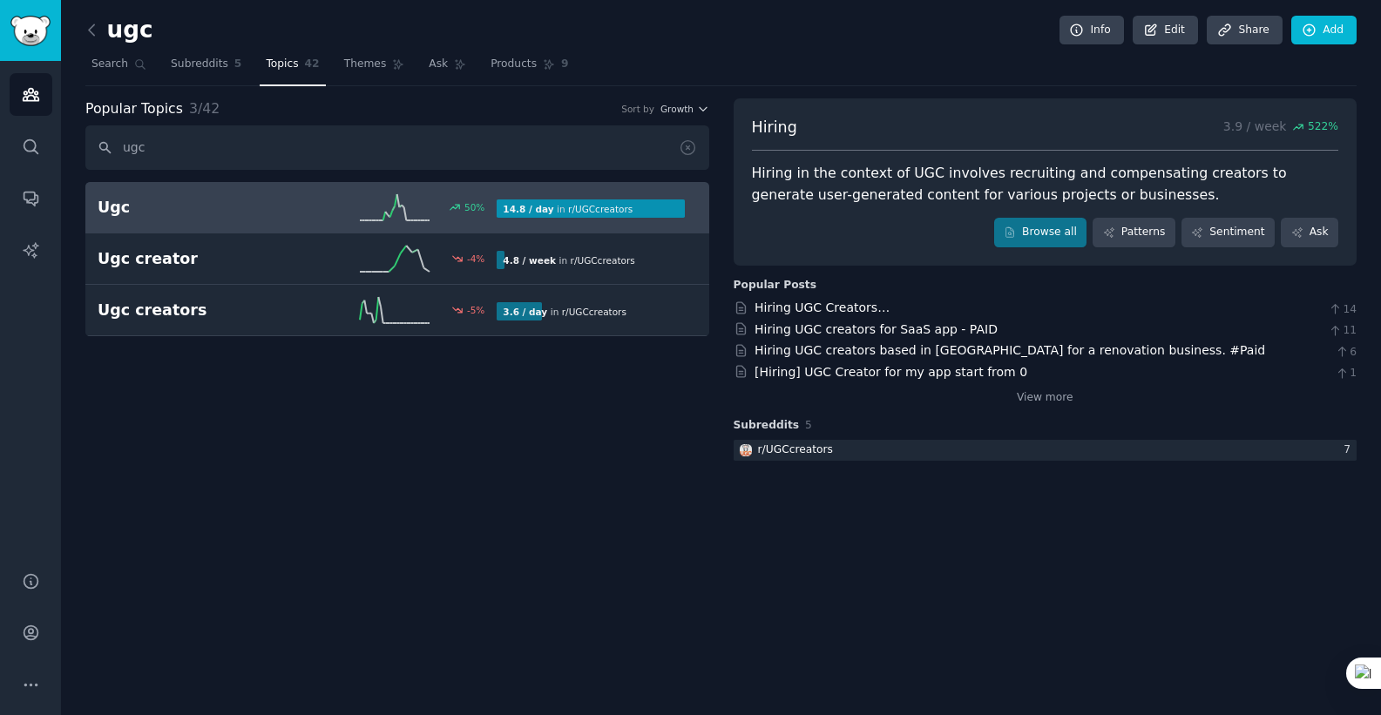
type input "ugc"
click at [275, 218] on h2 "Ugc" at bounding box center [198, 208] width 200 height 22
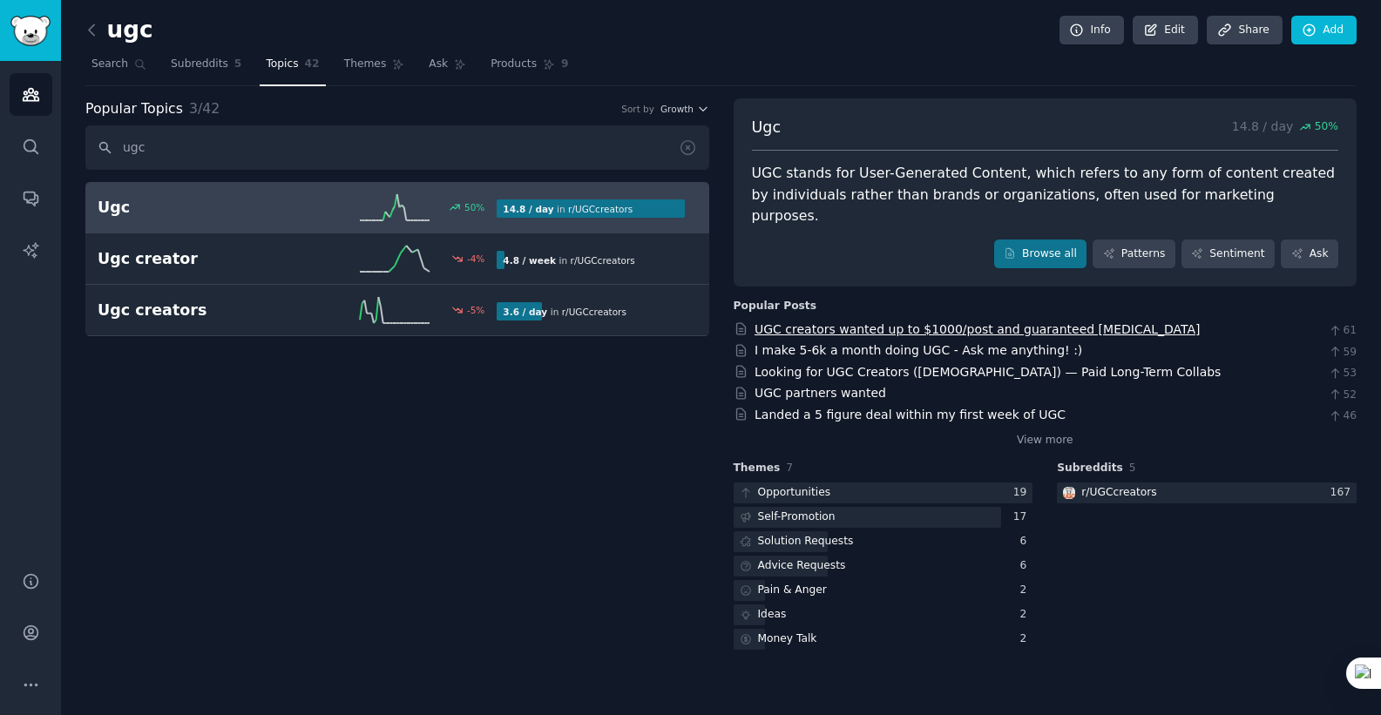
click at [808, 322] on link "UGC creators wanted up to $1000/post and guaranteed [MEDICAL_DATA]" at bounding box center [978, 329] width 446 height 14
click at [1024, 365] on link "Looking for UGC Creators ([DEMOGRAPHIC_DATA]) — Paid Long-Term Collabs" at bounding box center [988, 372] width 466 height 14
click at [886, 343] on link "I make 5-6k a month doing UGC - Ask me anything! :)" at bounding box center [919, 350] width 328 height 14
